Goal: Task Accomplishment & Management: Manage account settings

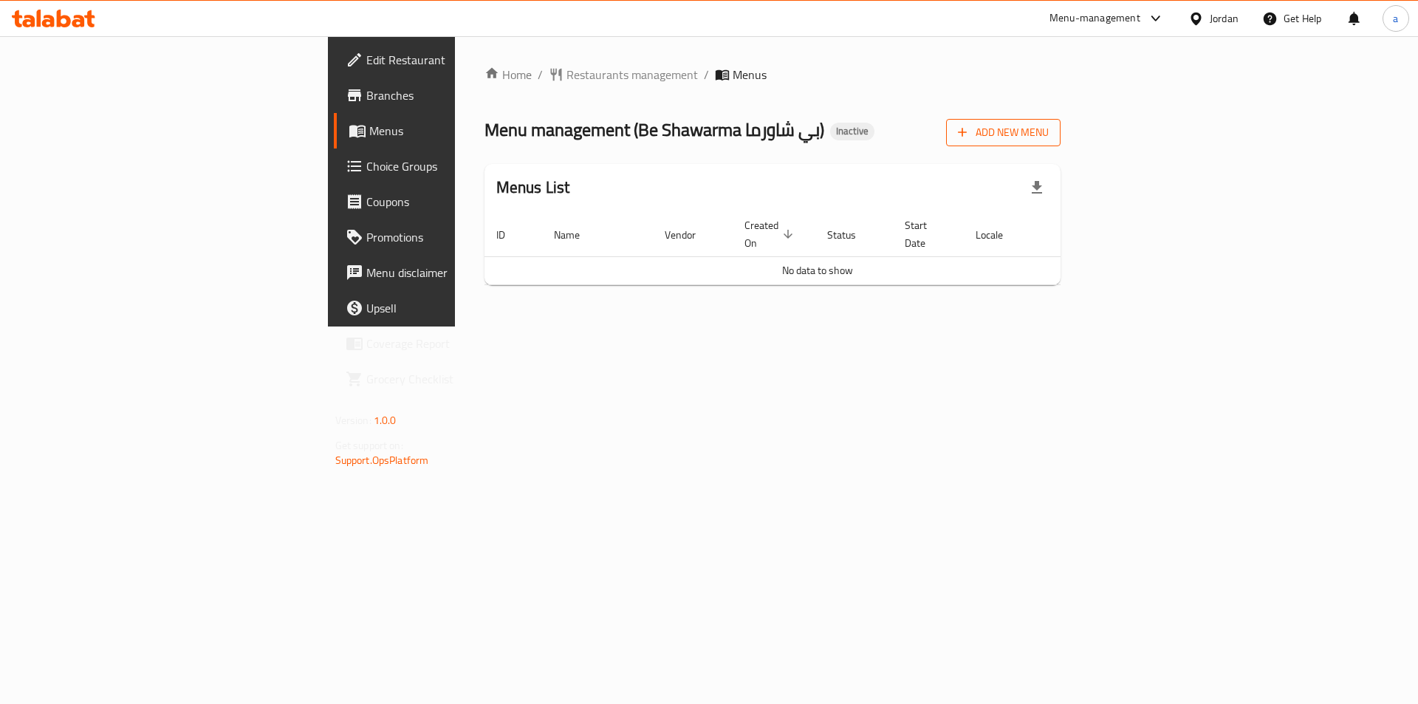
click at [1049, 129] on span "Add New Menu" at bounding box center [1003, 132] width 91 height 18
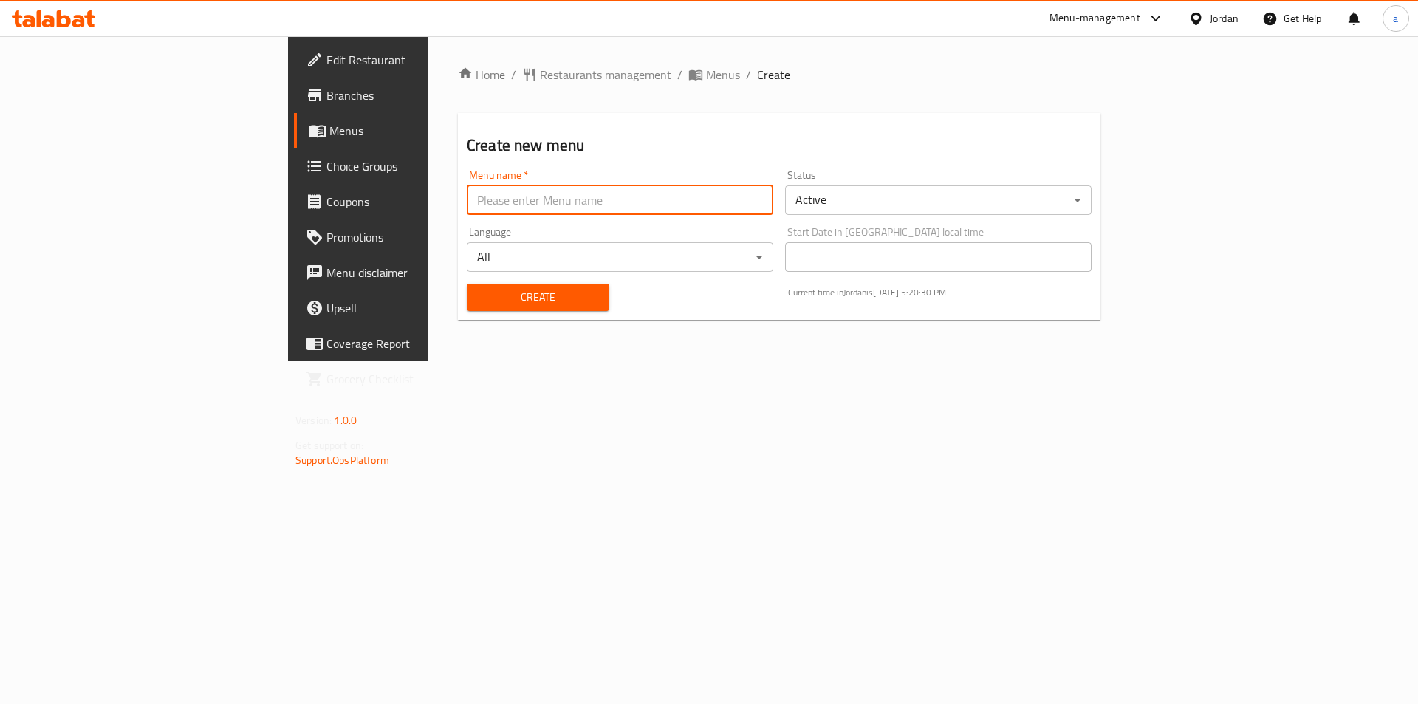
click at [467, 189] on input "text" at bounding box center [620, 200] width 306 height 30
type input "12/10"
click at [467, 284] on button "Create" at bounding box center [538, 297] width 143 height 27
click at [329, 138] on span "Menus" at bounding box center [421, 131] width 184 height 18
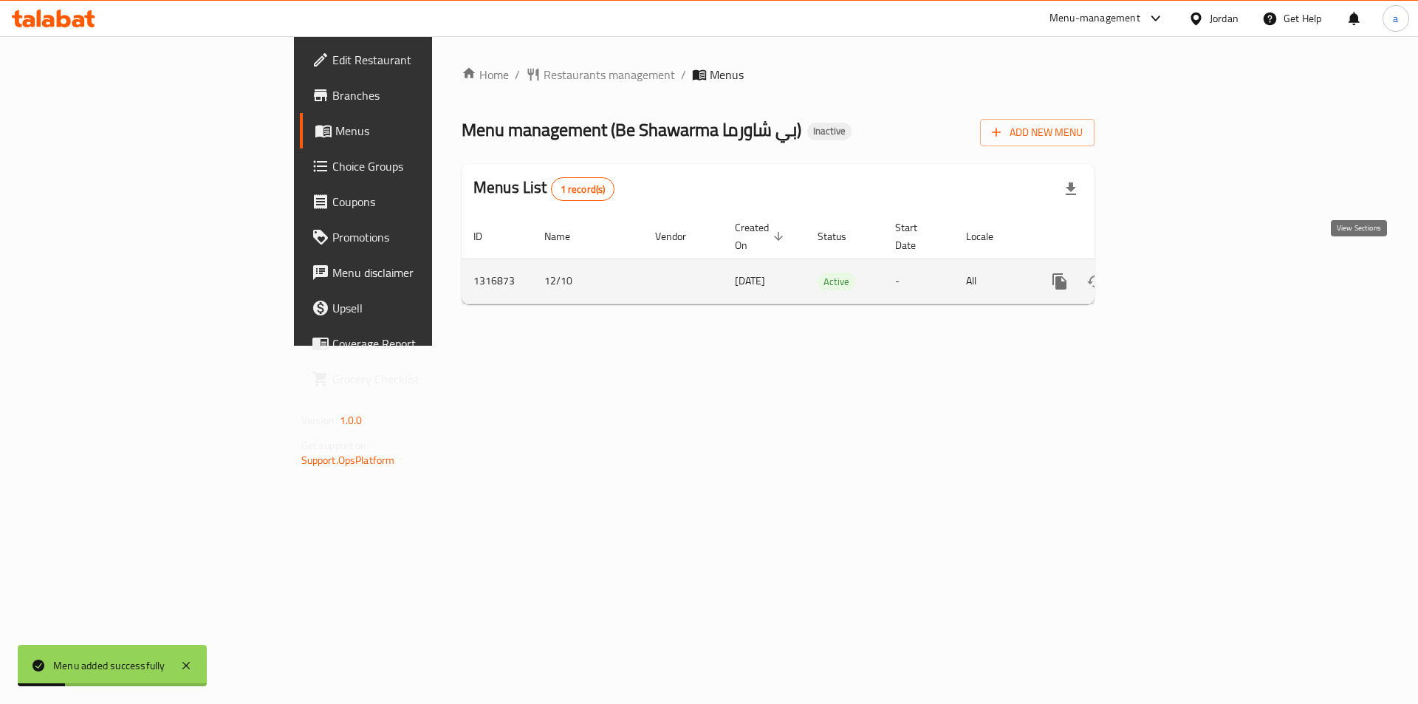
click at [1175, 272] on icon "enhanced table" at bounding box center [1166, 281] width 18 height 18
